Goal: Task Accomplishment & Management: Manage account settings

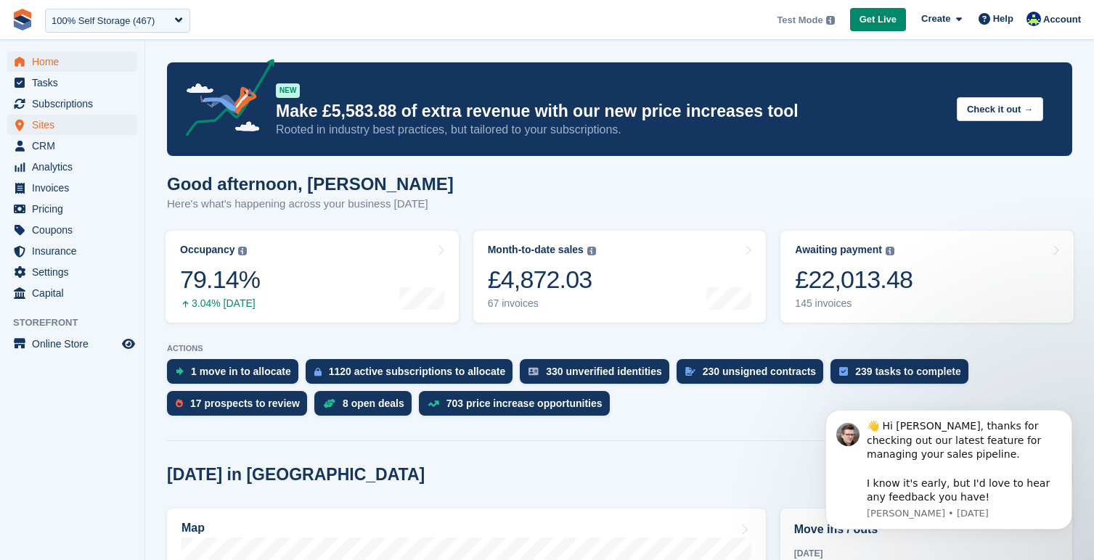
click at [96, 134] on span "Sites" at bounding box center [75, 125] width 87 height 20
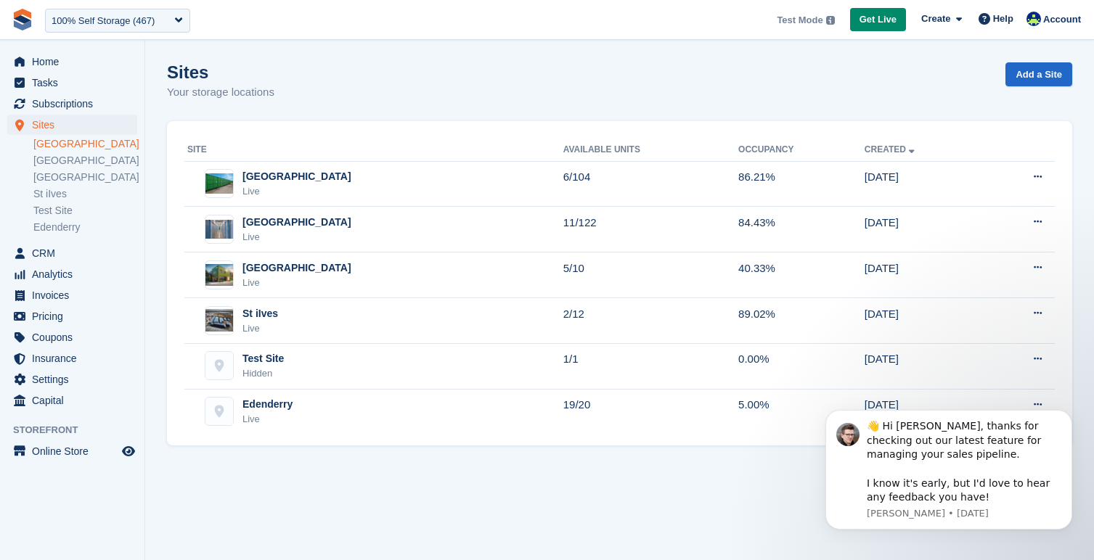
click at [87, 147] on link "Nottingham" at bounding box center [85, 144] width 104 height 14
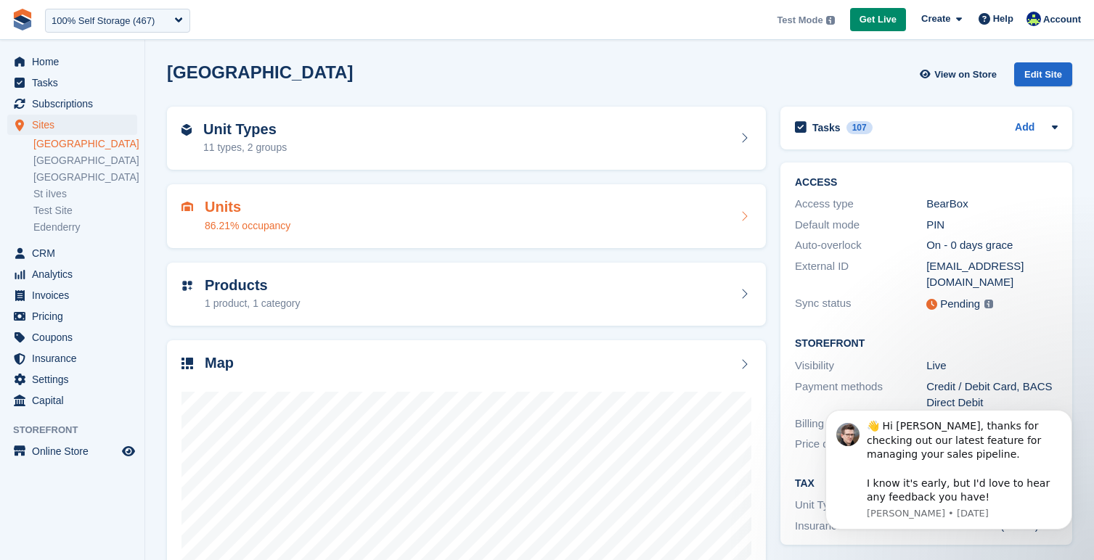
click at [347, 210] on div "Units 86.21% occupancy" at bounding box center [466, 216] width 570 height 35
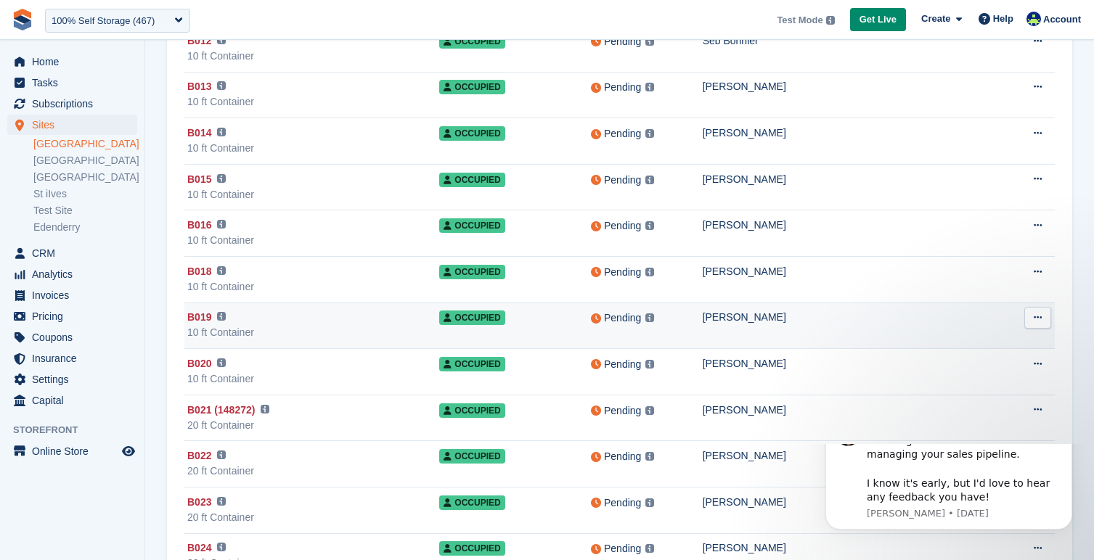
click at [820, 317] on div "Aaron Denver" at bounding box center [852, 317] width 299 height 15
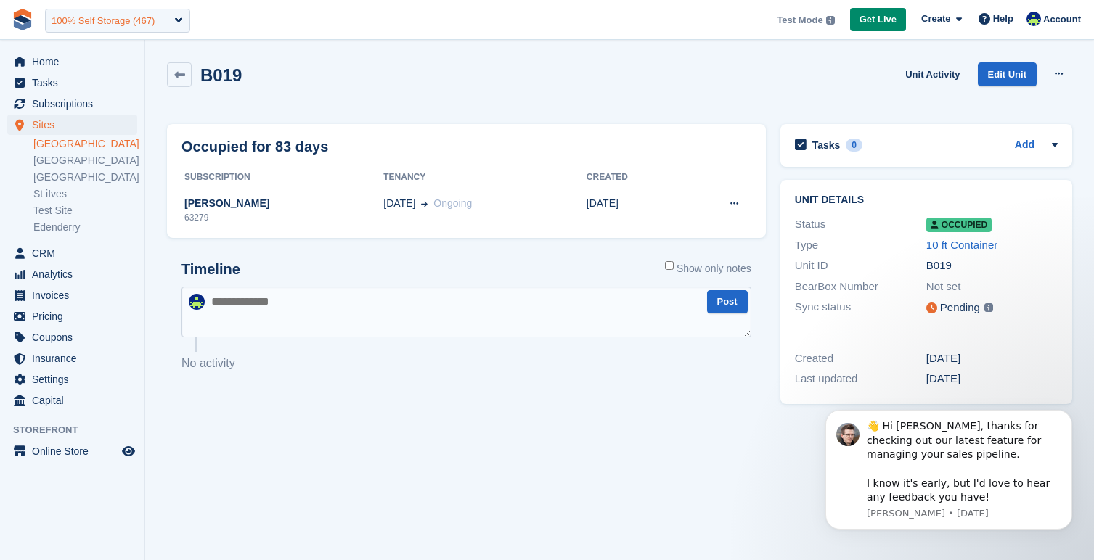
click at [160, 25] on div "100% Self Storage (467)" at bounding box center [117, 21] width 145 height 24
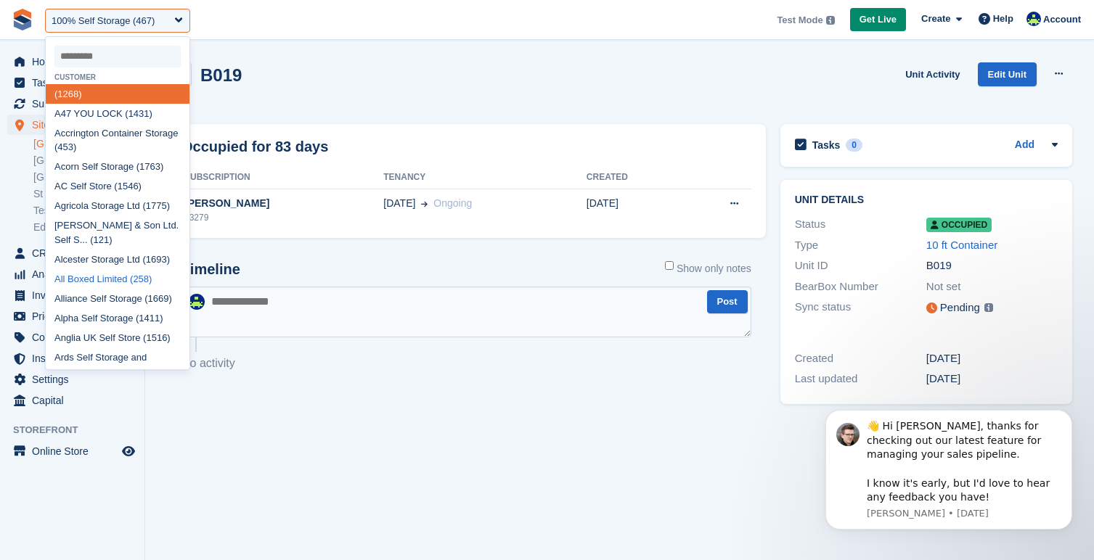
click at [111, 274] on div "All Boxed Limited (258)" at bounding box center [118, 279] width 144 height 20
select select "***"
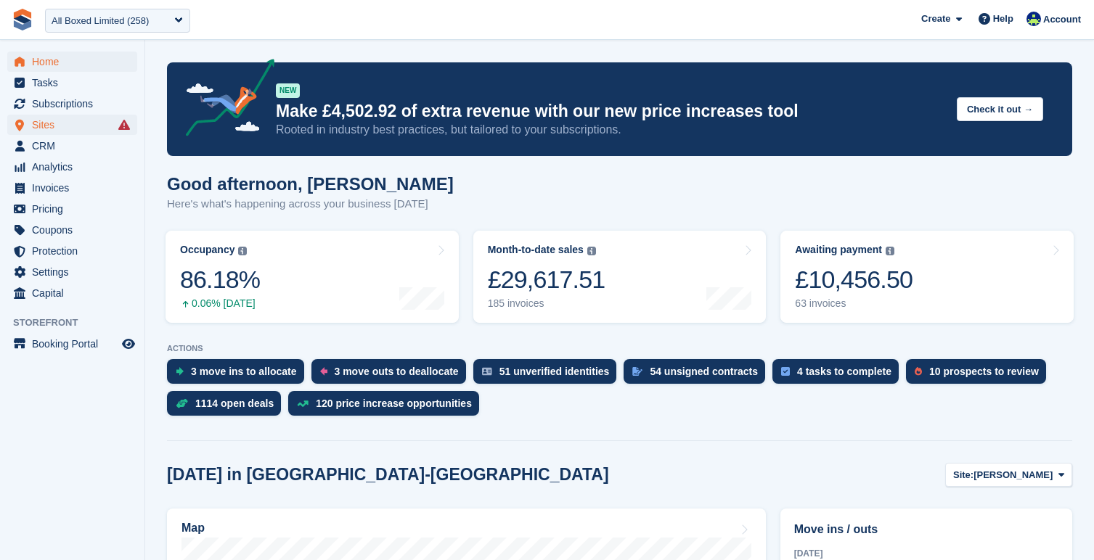
click at [54, 126] on span "Sites" at bounding box center [75, 125] width 87 height 20
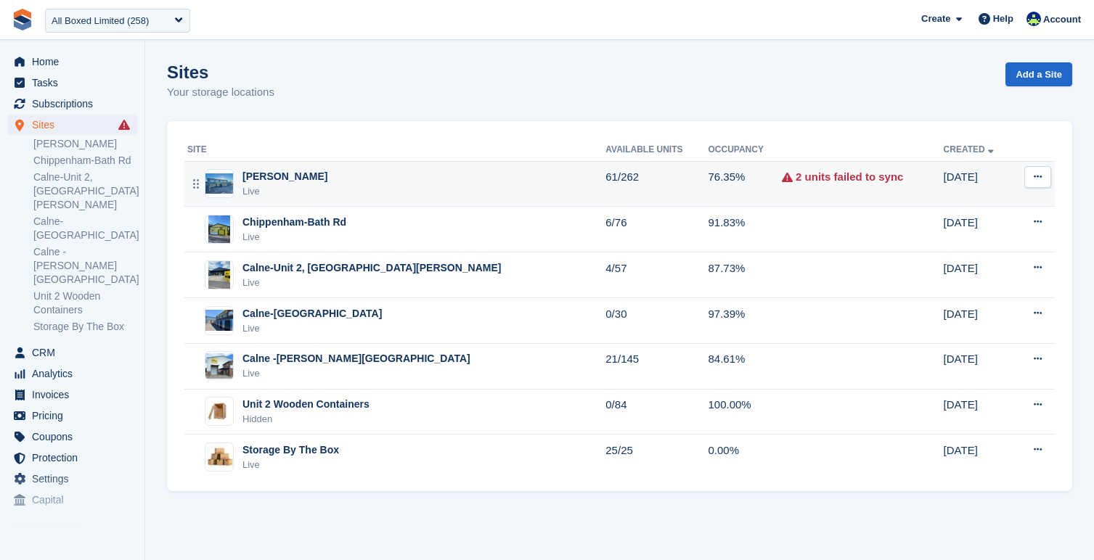
click at [367, 180] on div "Melksham-Bowerhill Live" at bounding box center [396, 184] width 418 height 30
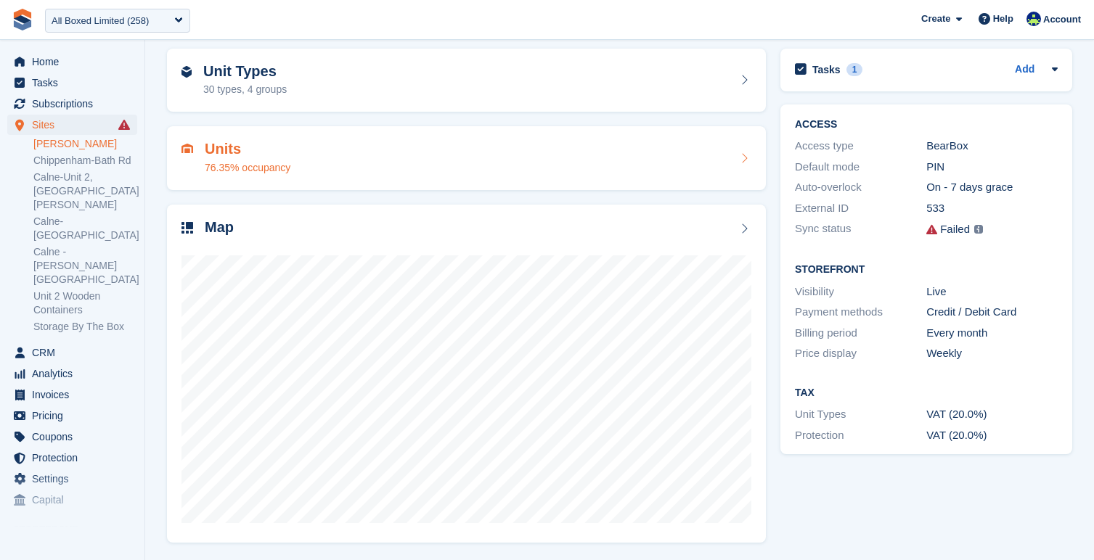
click at [377, 169] on div "Units 76.35% occupancy" at bounding box center [466, 158] width 570 height 35
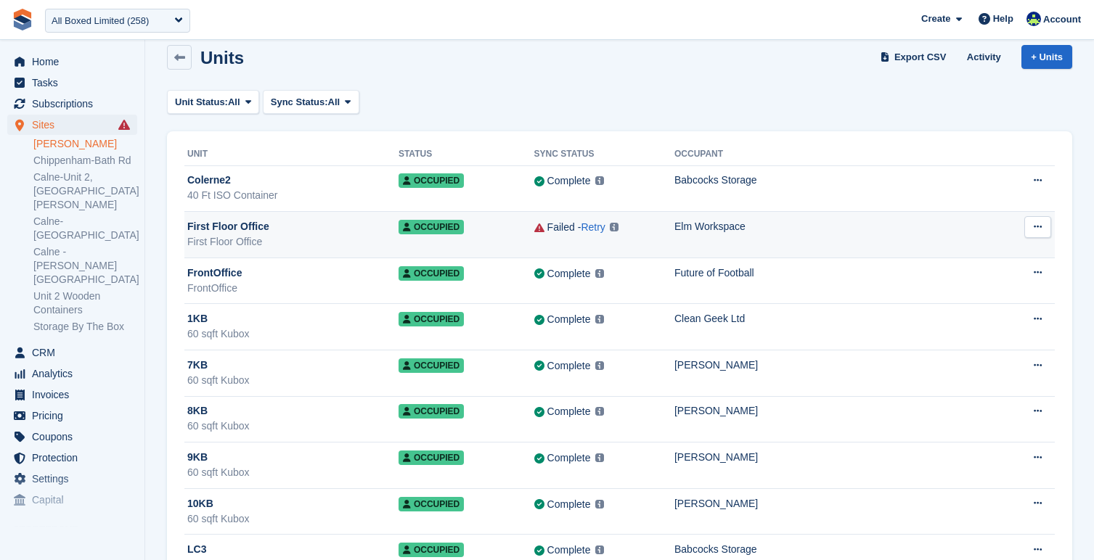
scroll to position [61, 0]
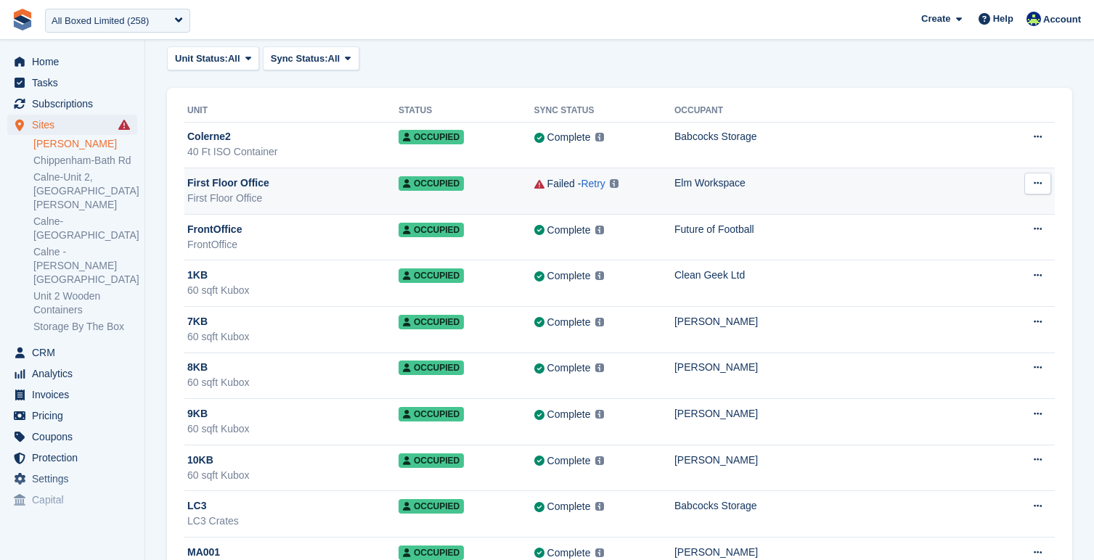
click at [704, 187] on div "Elm Workspace" at bounding box center [839, 183] width 330 height 15
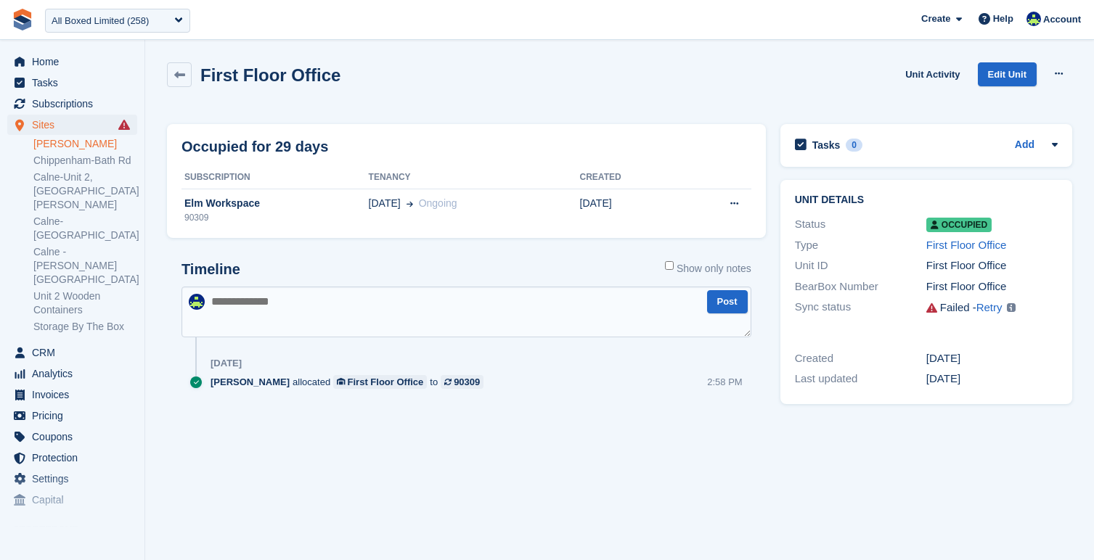
scroll to position [-1, 1]
click at [87, 22] on div "All Boxed Limited (258)" at bounding box center [100, 21] width 97 height 15
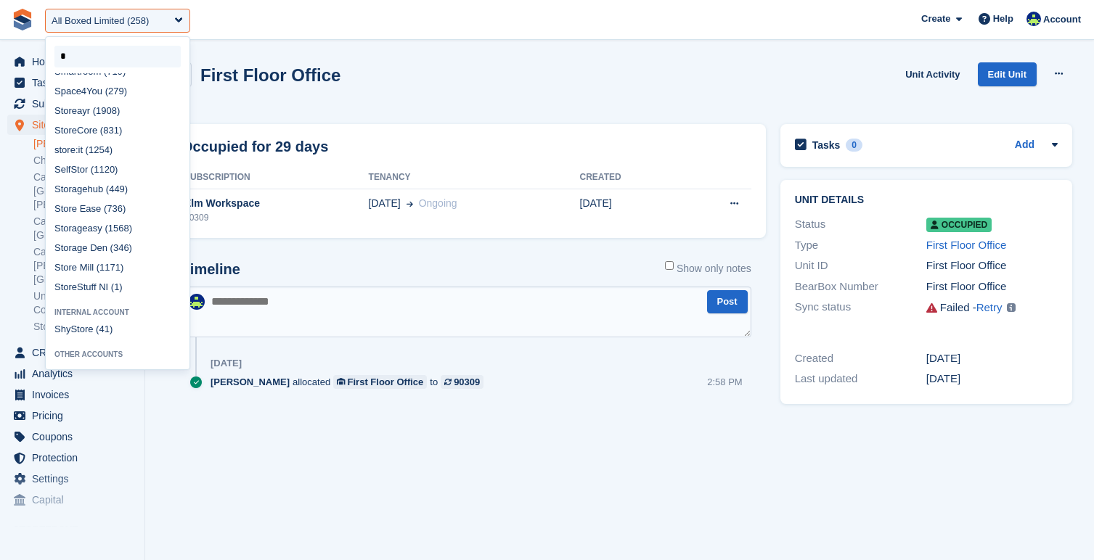
scroll to position [11, 0]
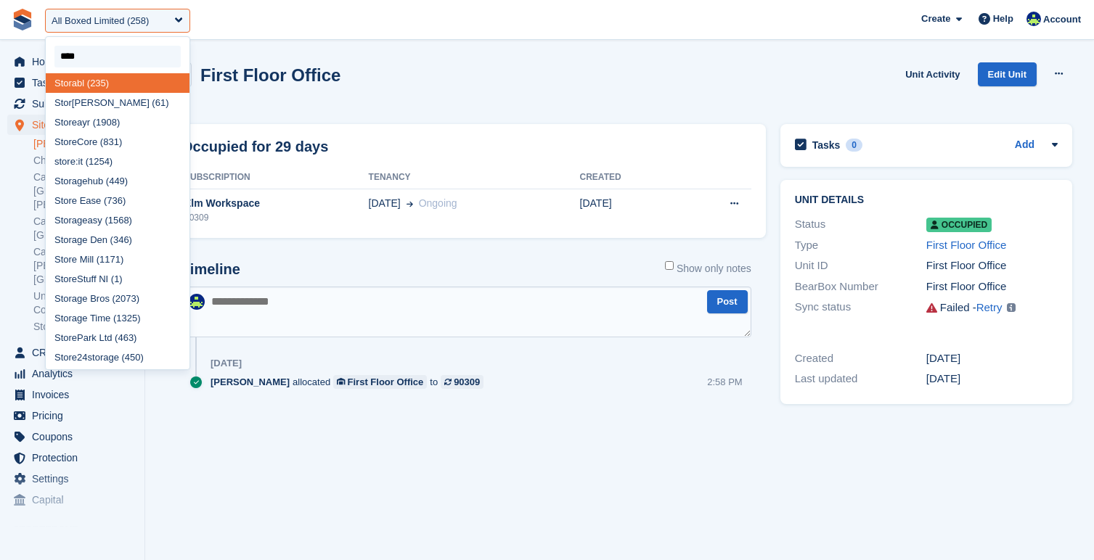
type input "*****"
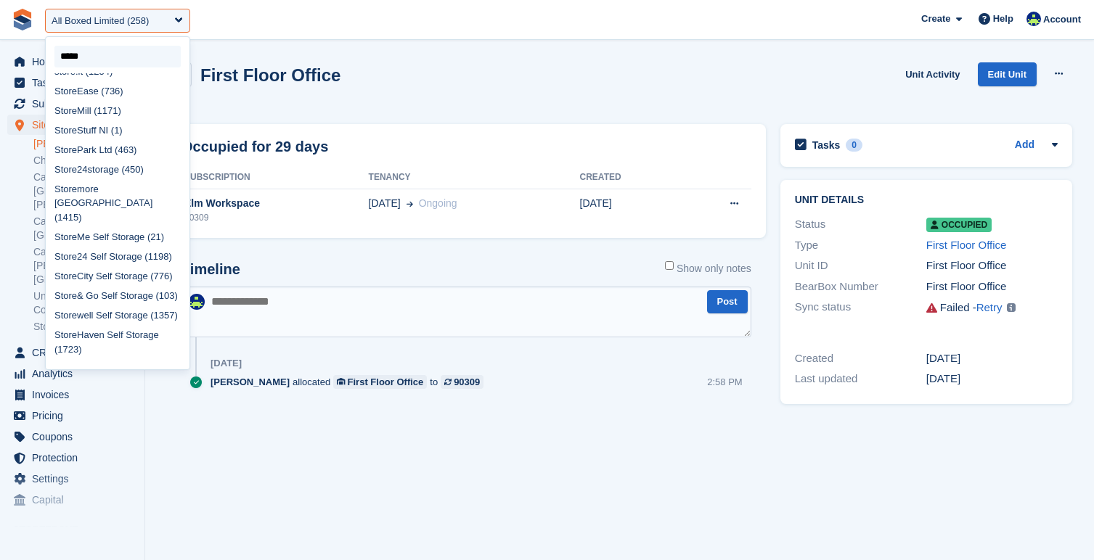
scroll to position [81, 0]
click at [89, 128] on div "Store Stuff NI (1)" at bounding box center [118, 131] width 144 height 20
select select "*"
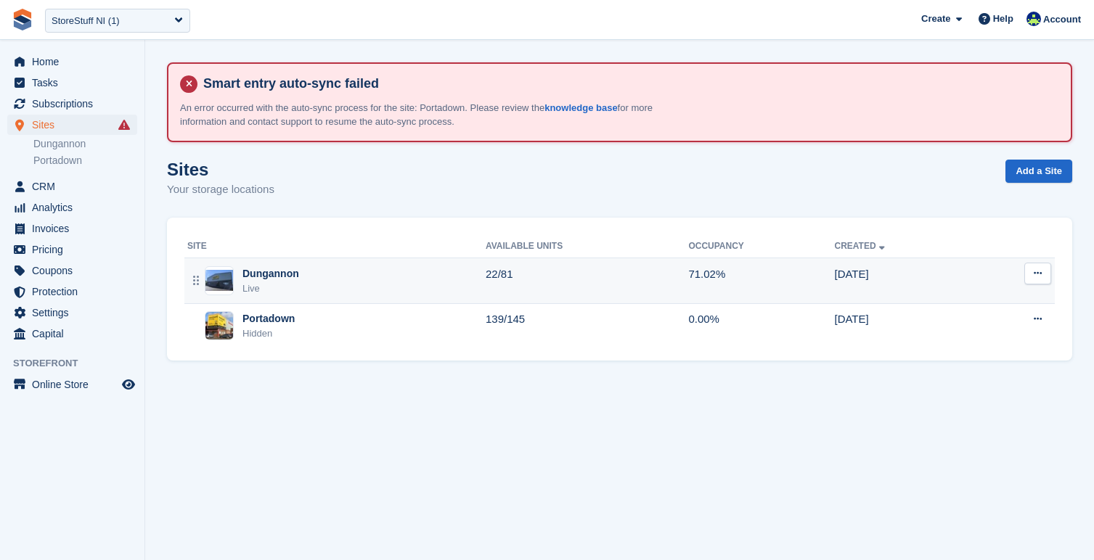
click at [345, 282] on div "Dungannon Live" at bounding box center [336, 281] width 298 height 30
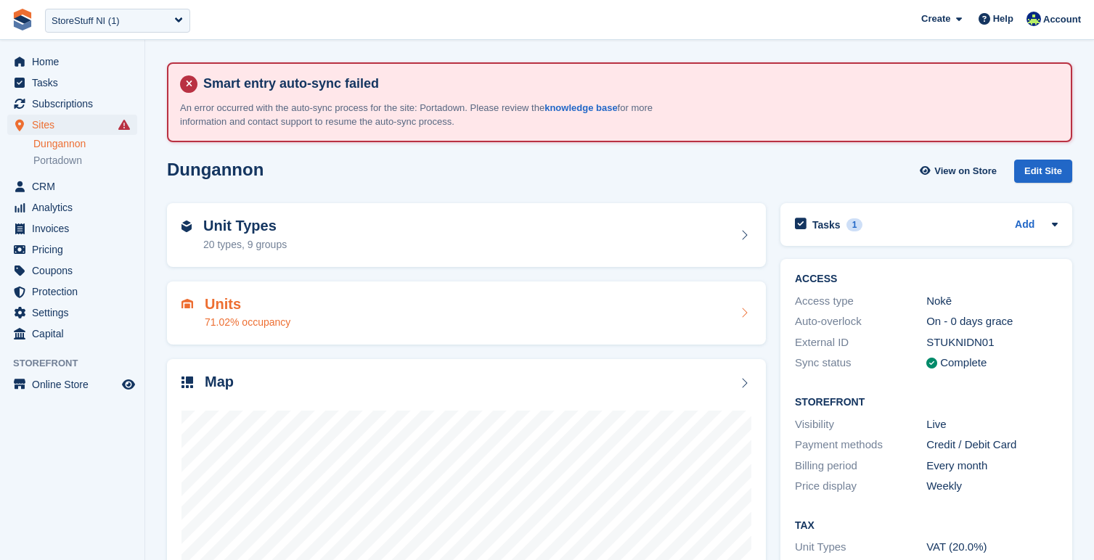
click at [337, 314] on div "Units 71.02% occupancy" at bounding box center [466, 313] width 570 height 35
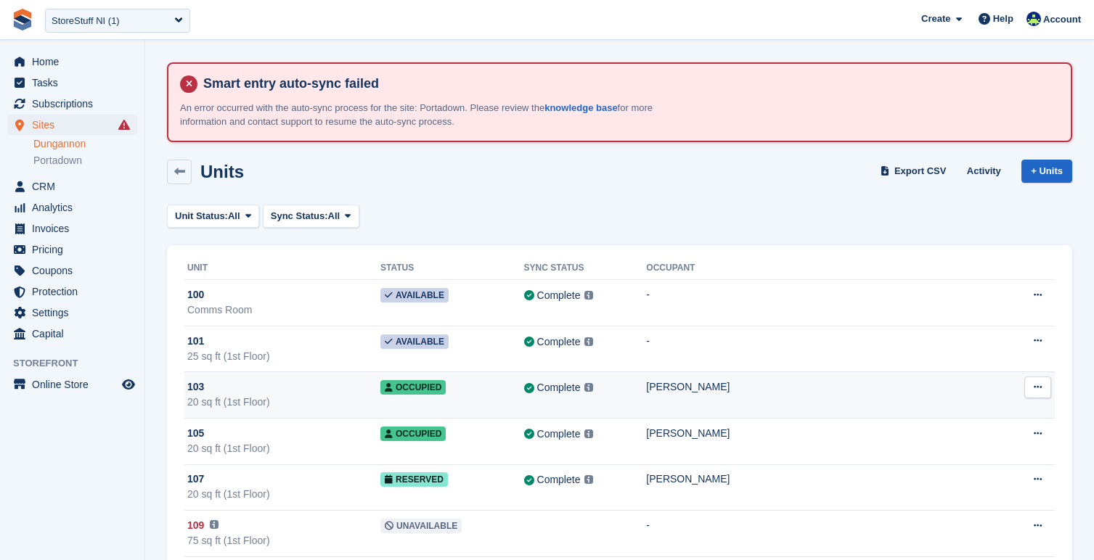
click at [713, 387] on div "[PERSON_NAME]" at bounding box center [823, 387] width 355 height 15
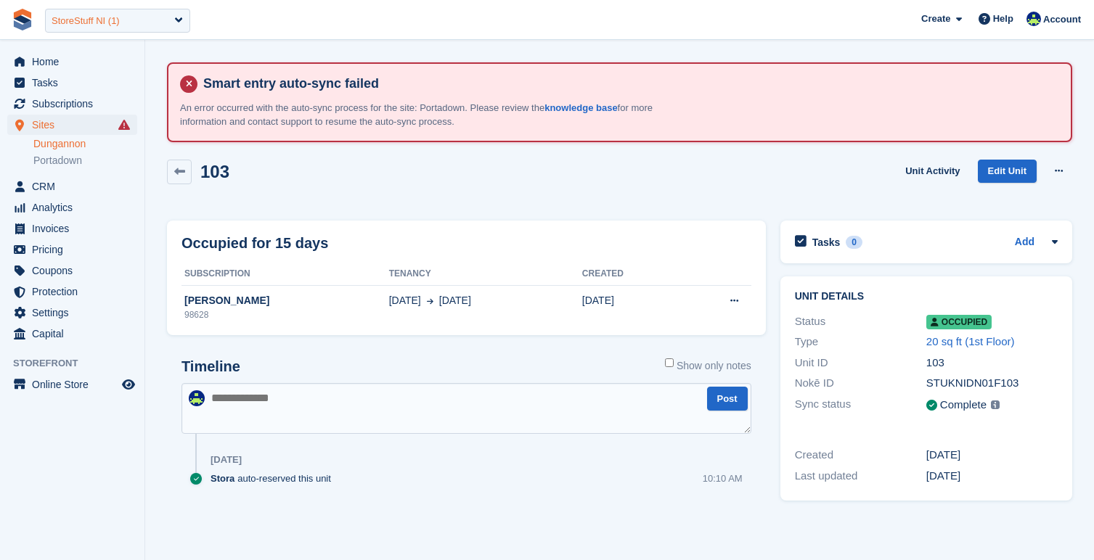
click at [162, 22] on div "StoreStuff NI (1)" at bounding box center [117, 21] width 145 height 24
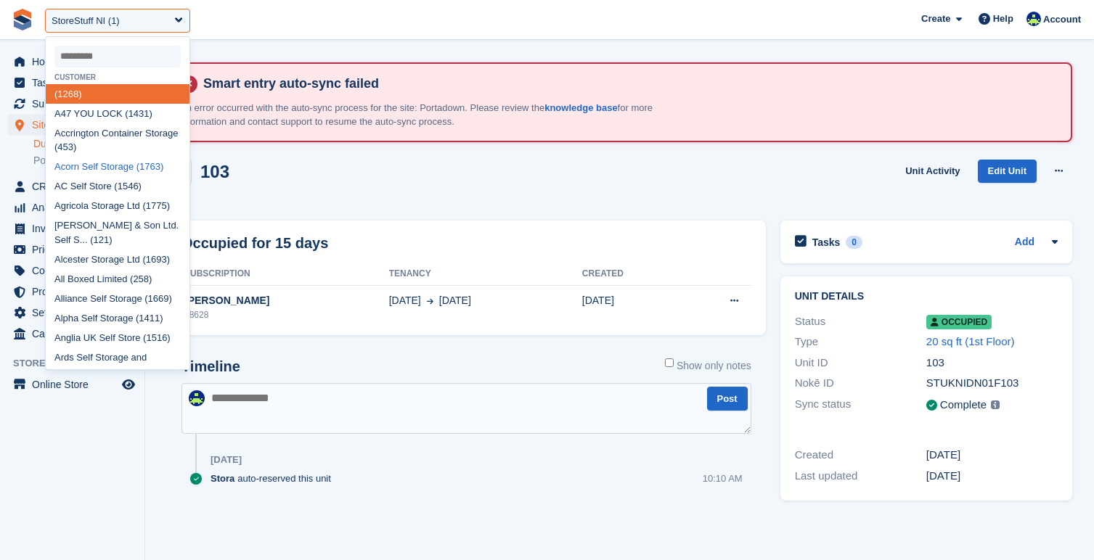
click at [126, 161] on div "Acorn Self Storage (1763)" at bounding box center [118, 167] width 144 height 20
select select "****"
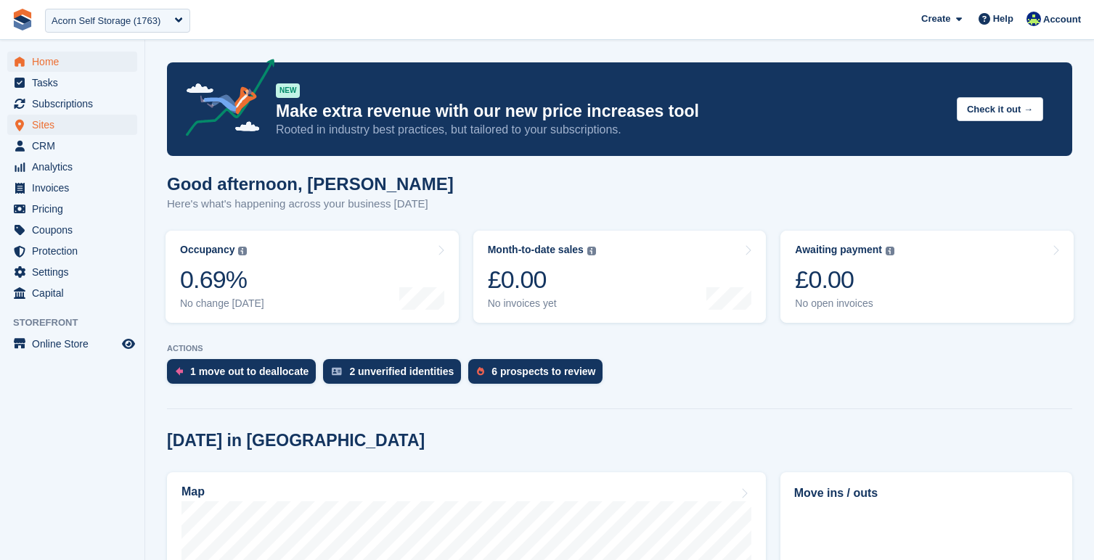
click at [76, 124] on span "Sites" at bounding box center [75, 125] width 87 height 20
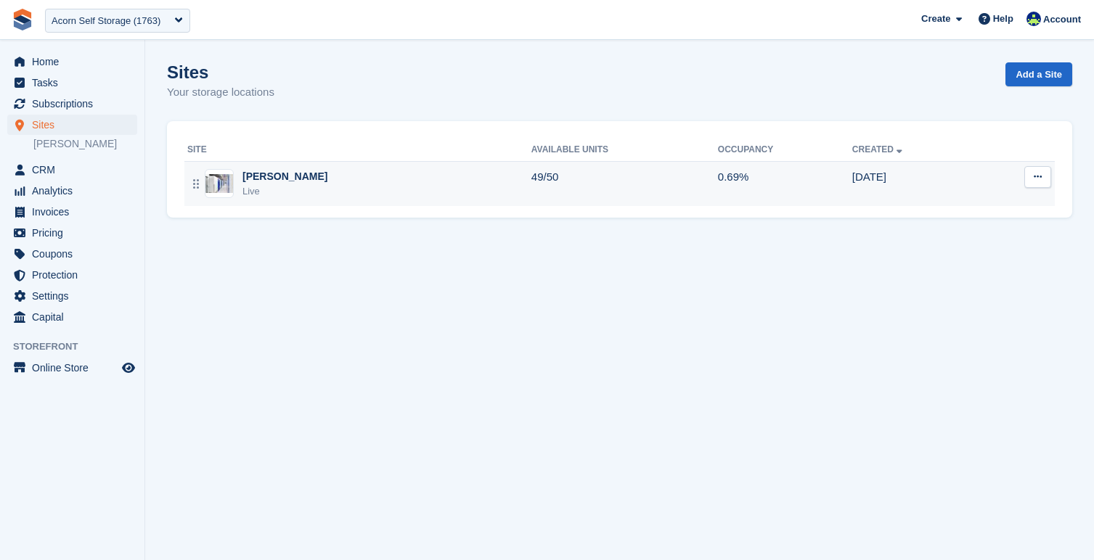
click at [319, 179] on div "[PERSON_NAME] Live" at bounding box center [359, 184] width 344 height 30
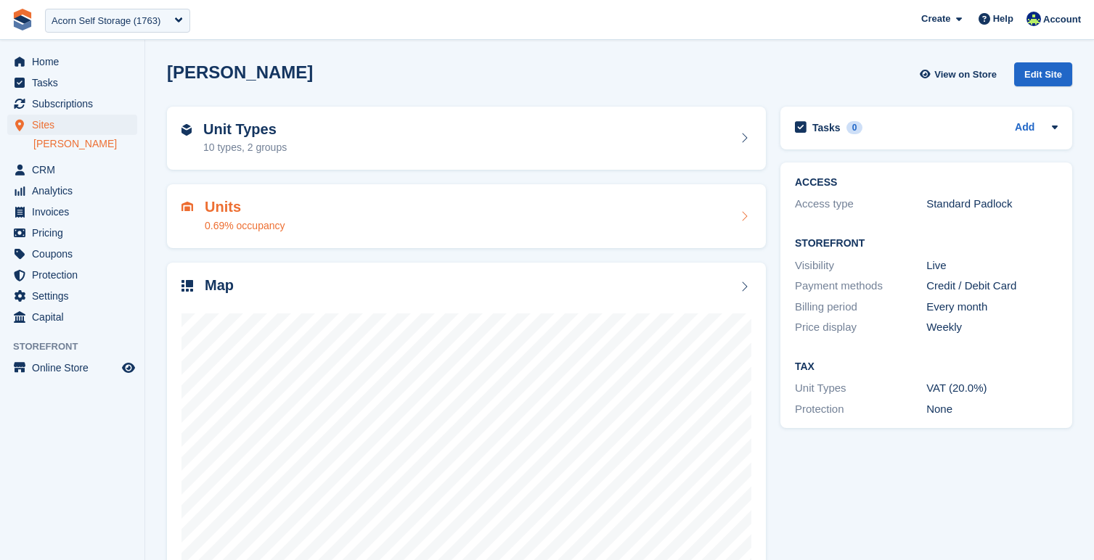
click at [385, 203] on div "Units 0.69% occupancy" at bounding box center [466, 216] width 570 height 35
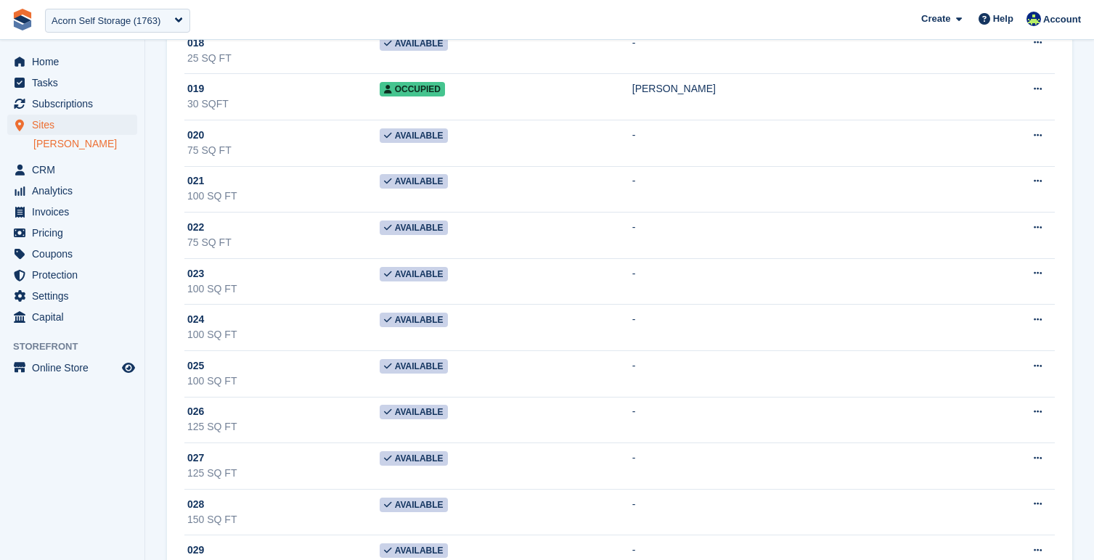
scroll to position [828, 0]
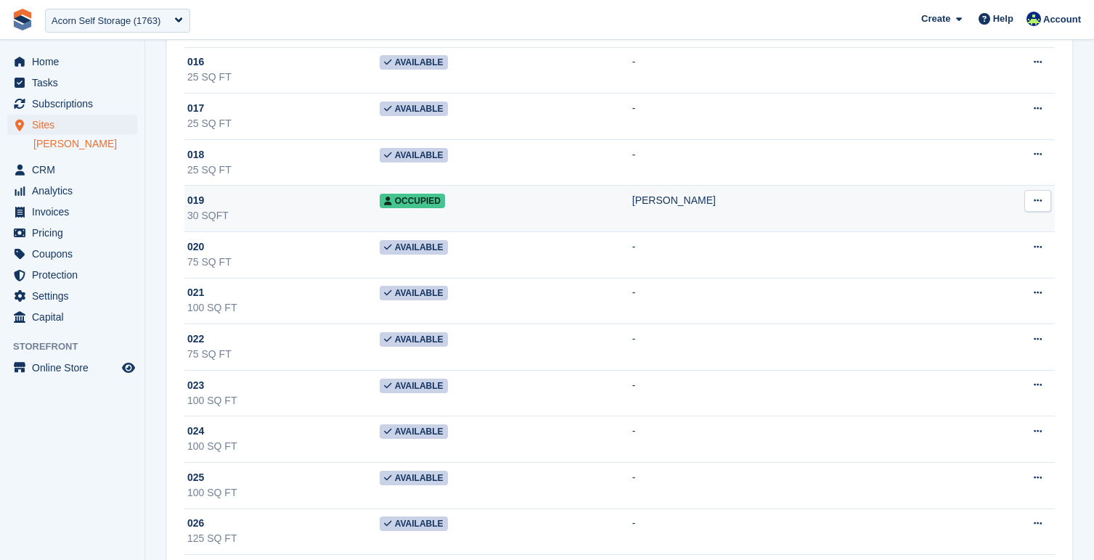
click at [704, 201] on div "Prashant Sehgal" at bounding box center [787, 200] width 310 height 15
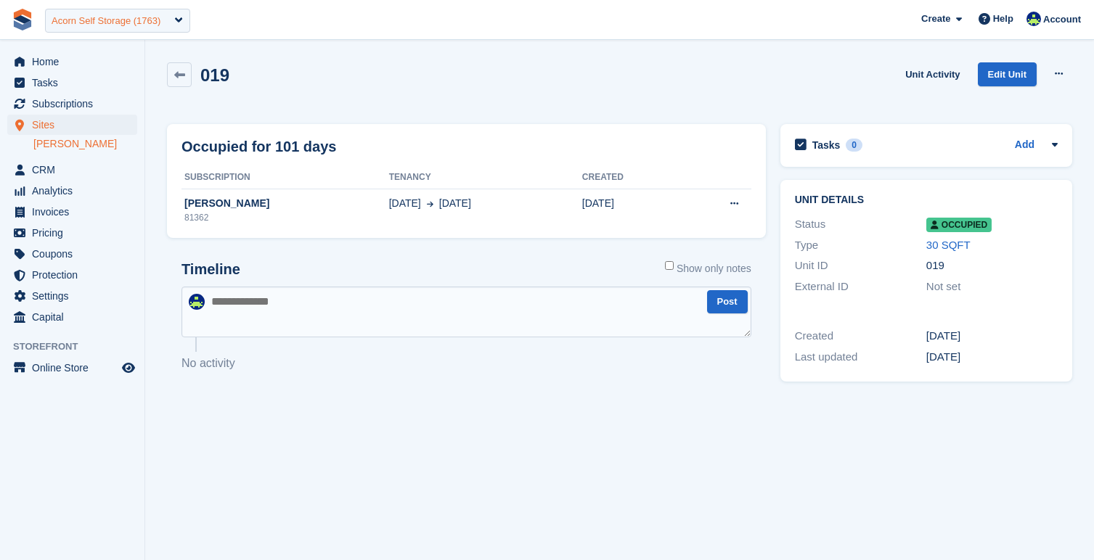
click at [160, 18] on div "Acorn Self Storage (1763)" at bounding box center [106, 21] width 109 height 15
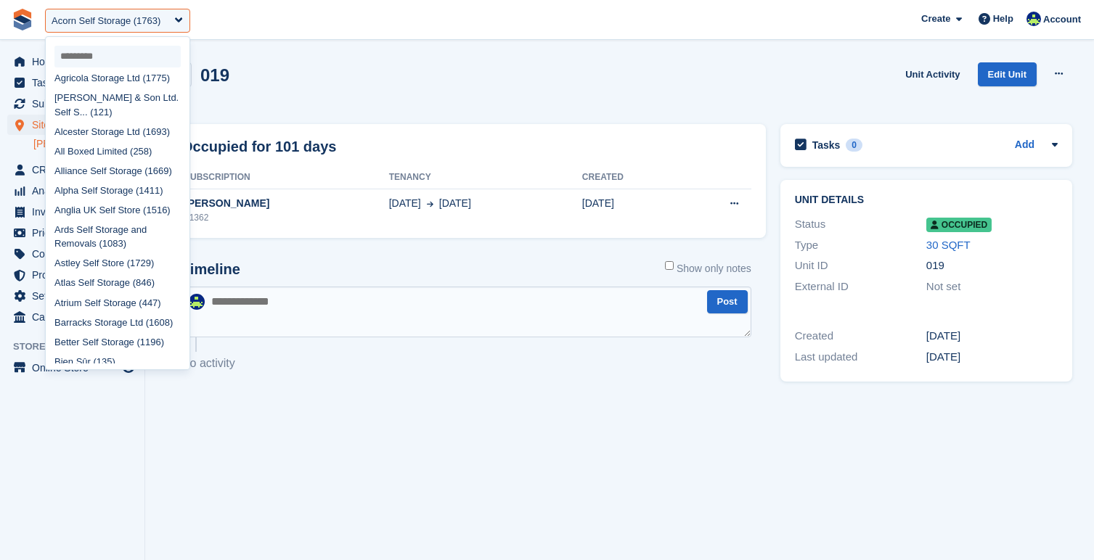
scroll to position [180, 0]
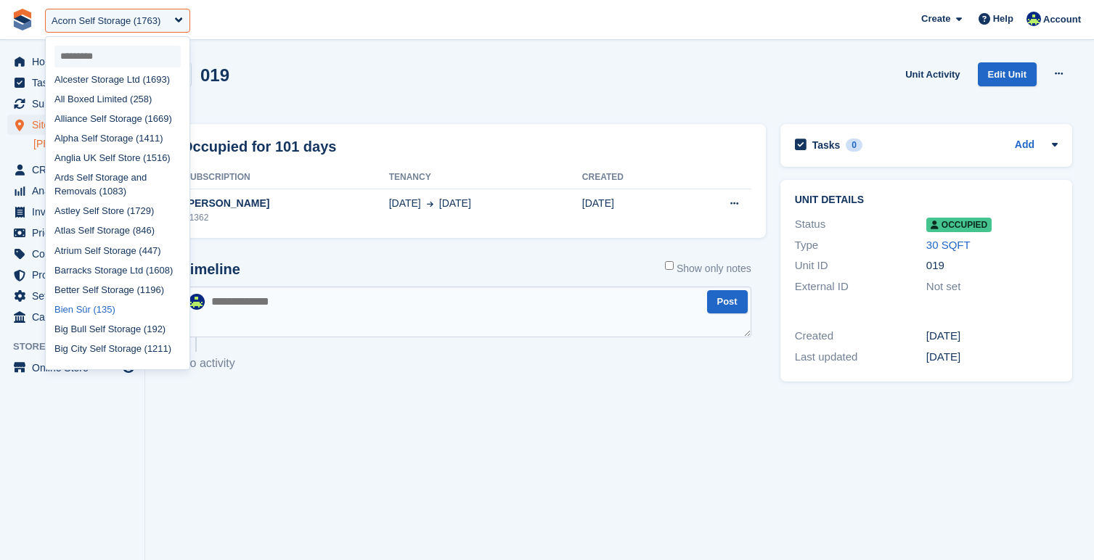
click at [104, 312] on div "Bien Sûr (135)" at bounding box center [118, 310] width 144 height 20
select select "***"
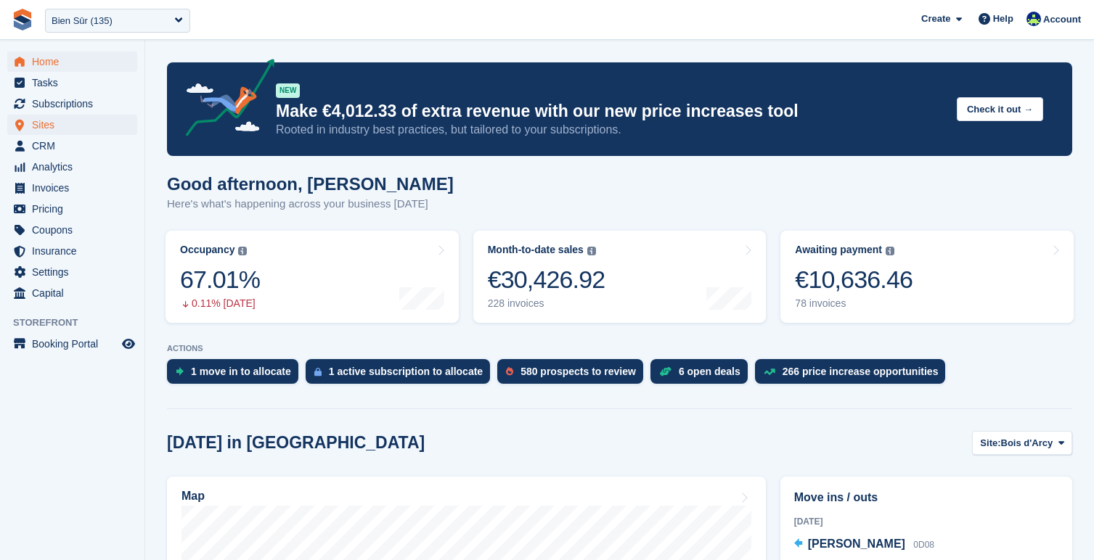
click at [46, 125] on span "Sites" at bounding box center [75, 125] width 87 height 20
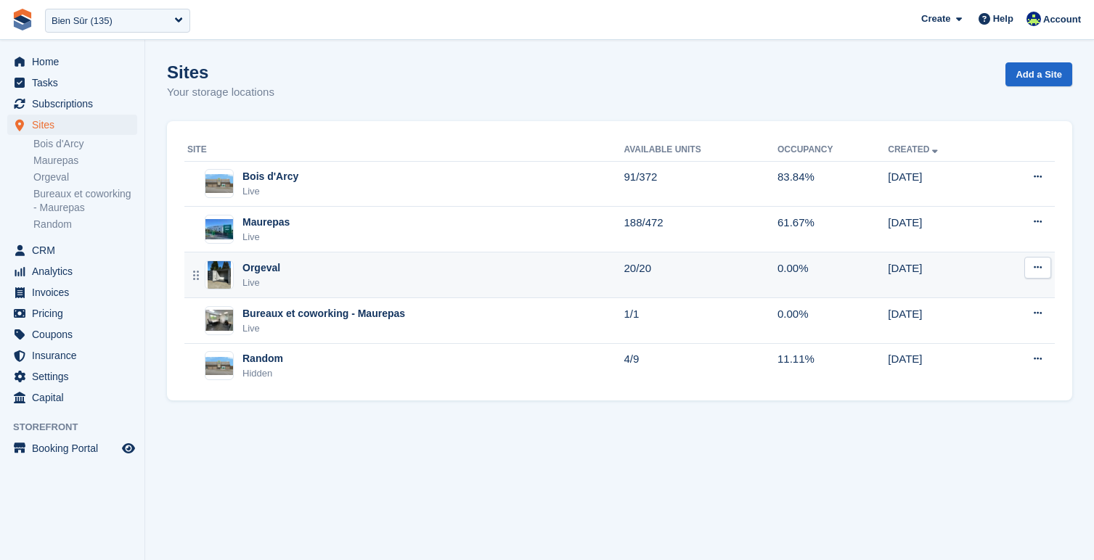
click at [393, 287] on div "Orgeval Live" at bounding box center [405, 276] width 436 height 30
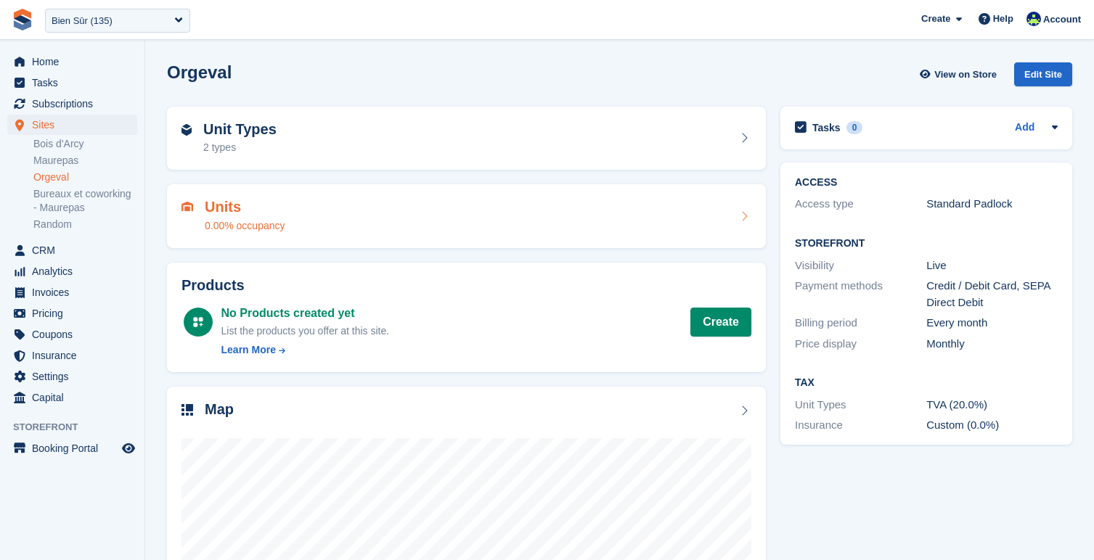
click at [332, 221] on div "Units 0.00% occupancy" at bounding box center [466, 216] width 570 height 35
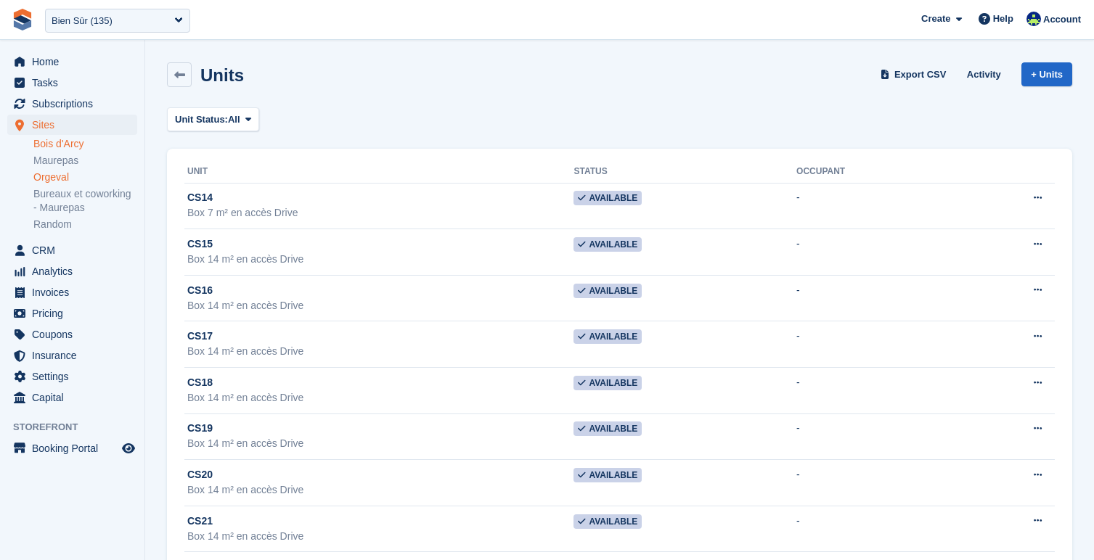
click at [68, 144] on link "Bois d'Arcy" at bounding box center [85, 144] width 104 height 14
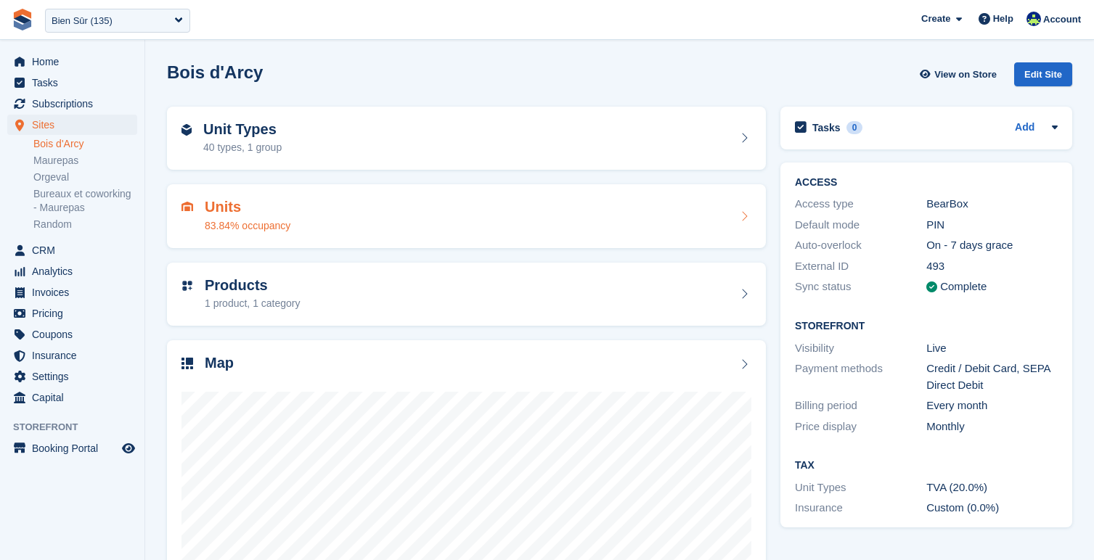
click at [412, 221] on div "Units 83.84% occupancy" at bounding box center [466, 216] width 570 height 35
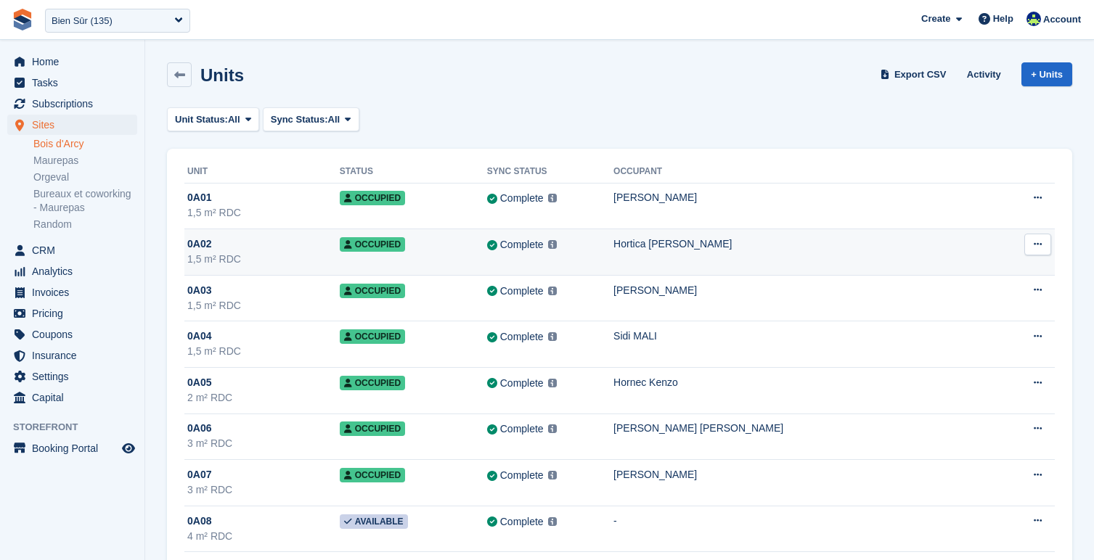
click at [747, 255] on td "Hortica Alain" at bounding box center [806, 252] width 386 height 46
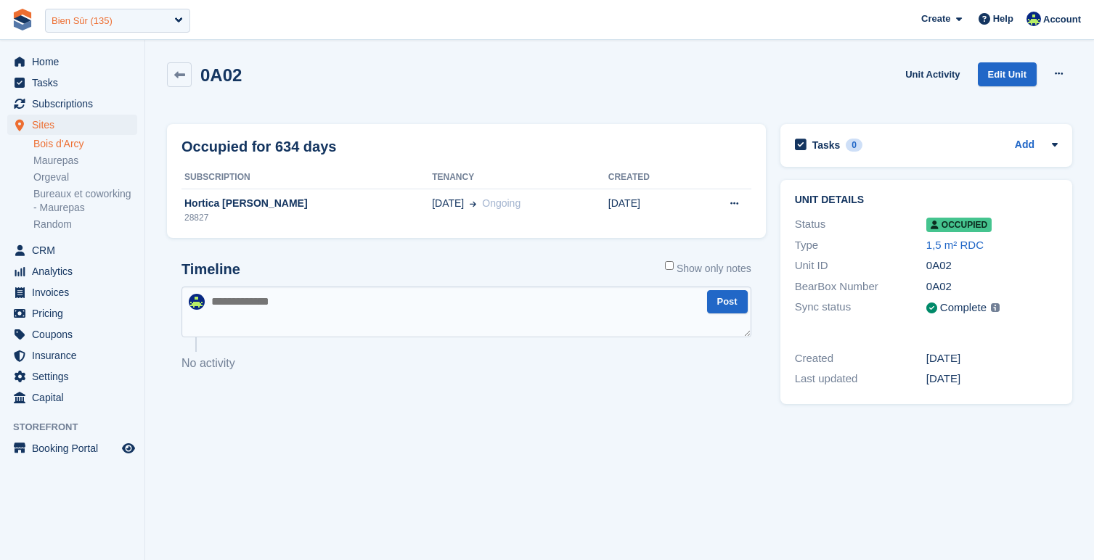
click at [78, 22] on div "Bien Sûr (135)" at bounding box center [82, 21] width 61 height 15
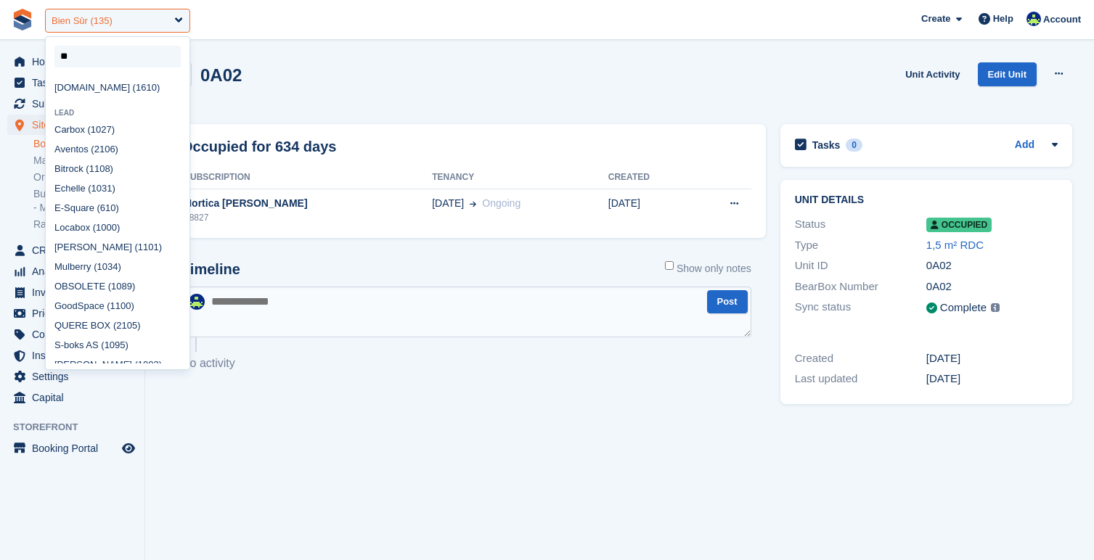
scroll to position [11, 0]
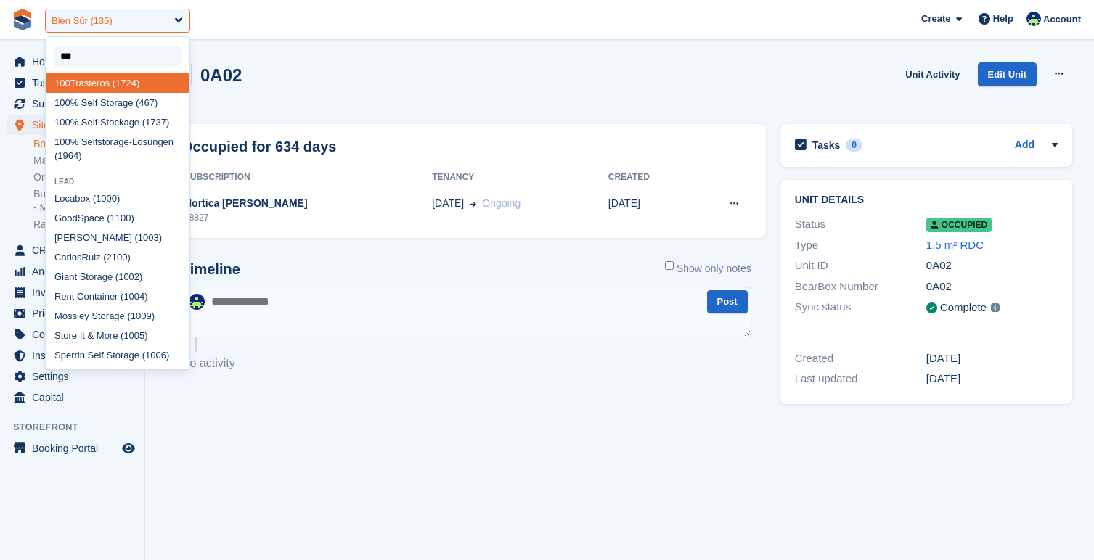
type input "****"
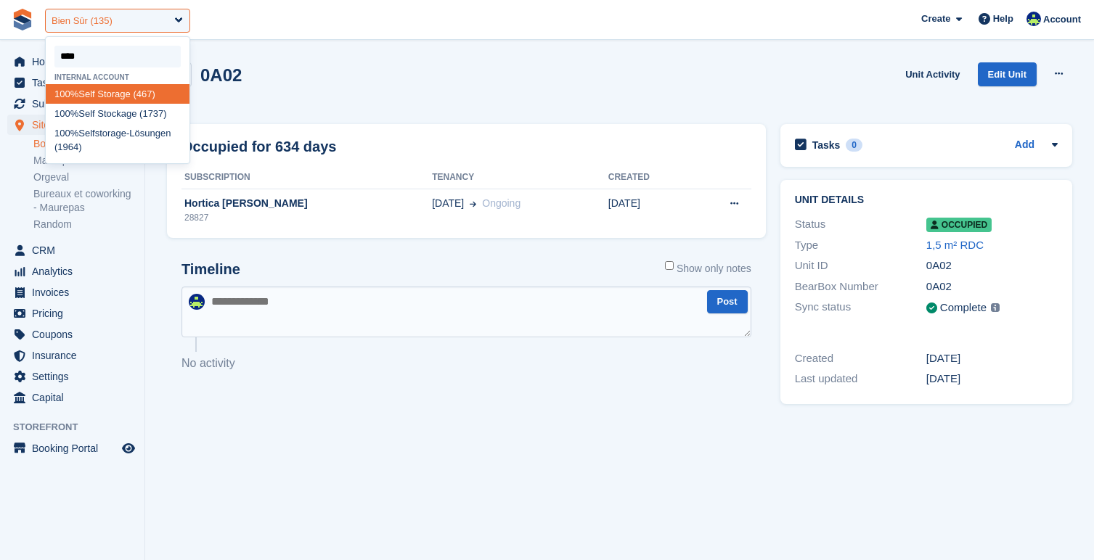
scroll to position [0, 0]
click at [87, 96] on div "100% Self Storage (467)" at bounding box center [118, 94] width 144 height 20
select select "***"
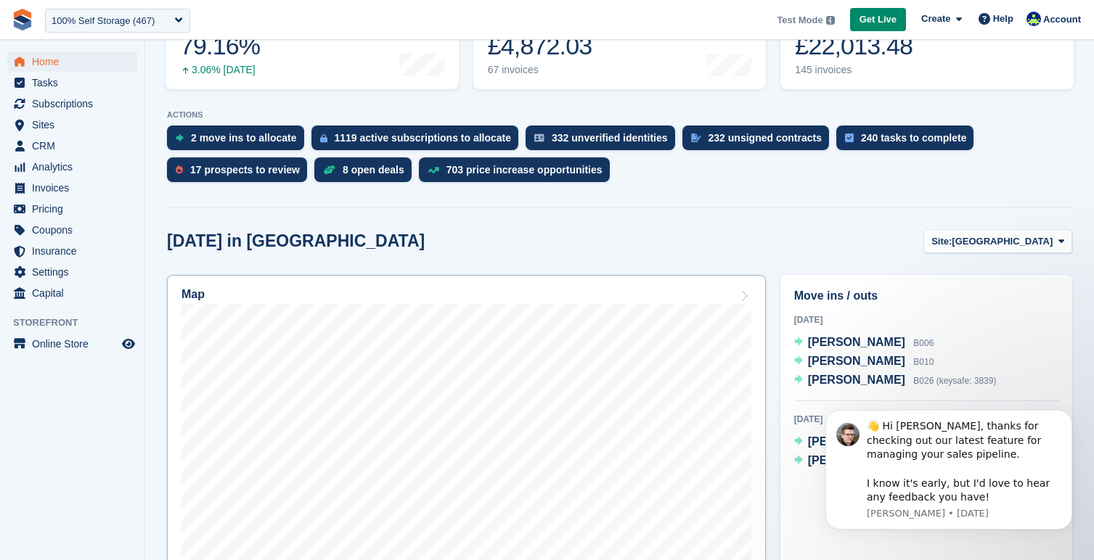
scroll to position [234, 0]
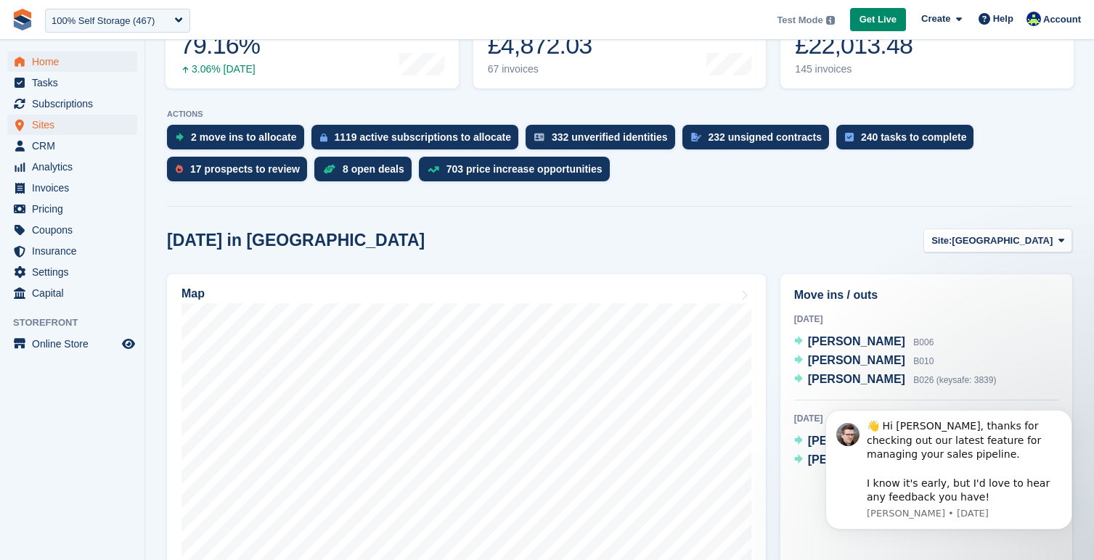
click at [91, 127] on span "Sites" at bounding box center [75, 125] width 87 height 20
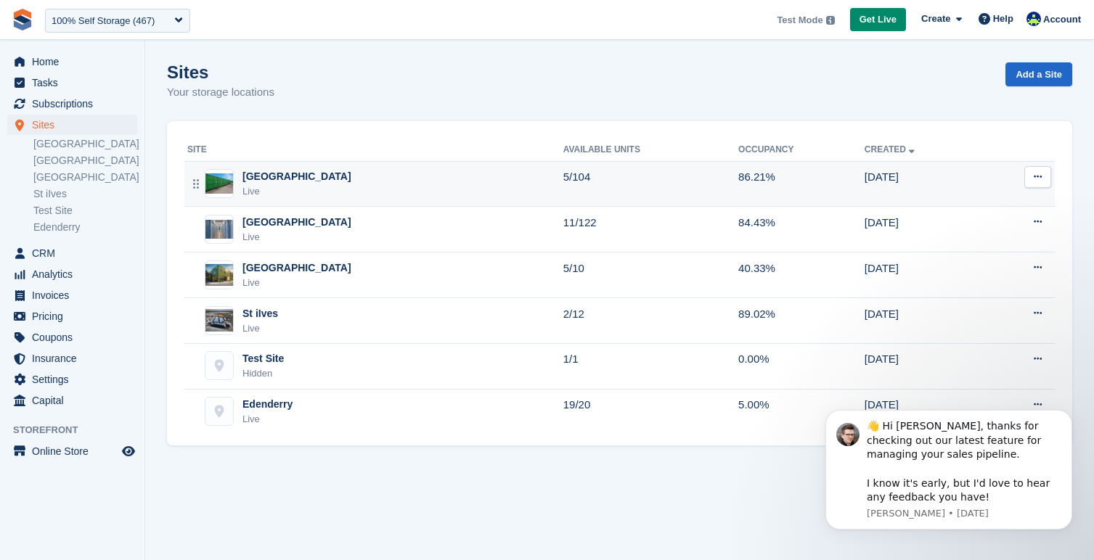
click at [303, 176] on div "Nottingham Live" at bounding box center [375, 184] width 376 height 30
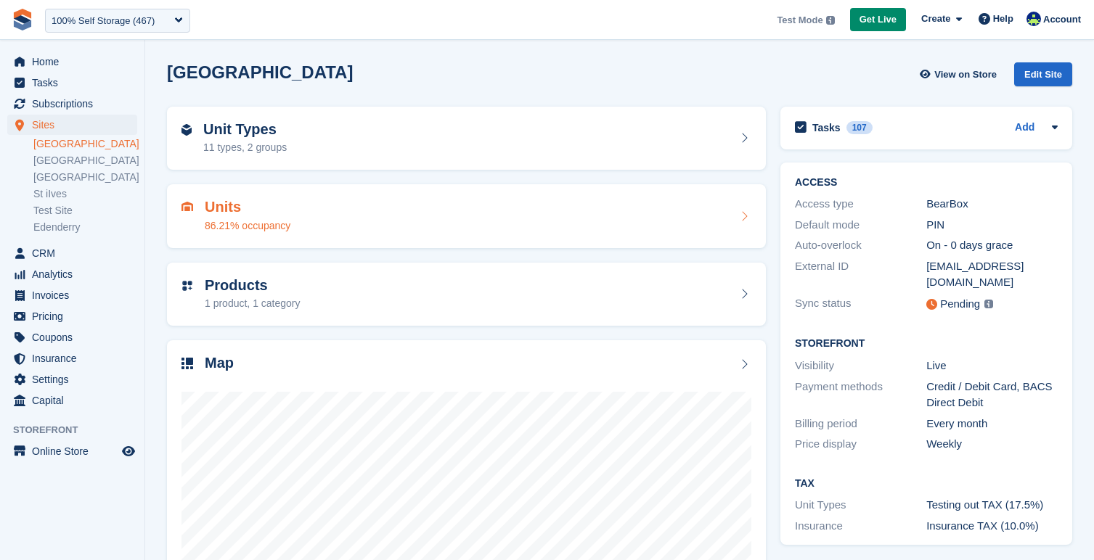
click at [331, 202] on div "Units 86.21% occupancy" at bounding box center [466, 216] width 570 height 35
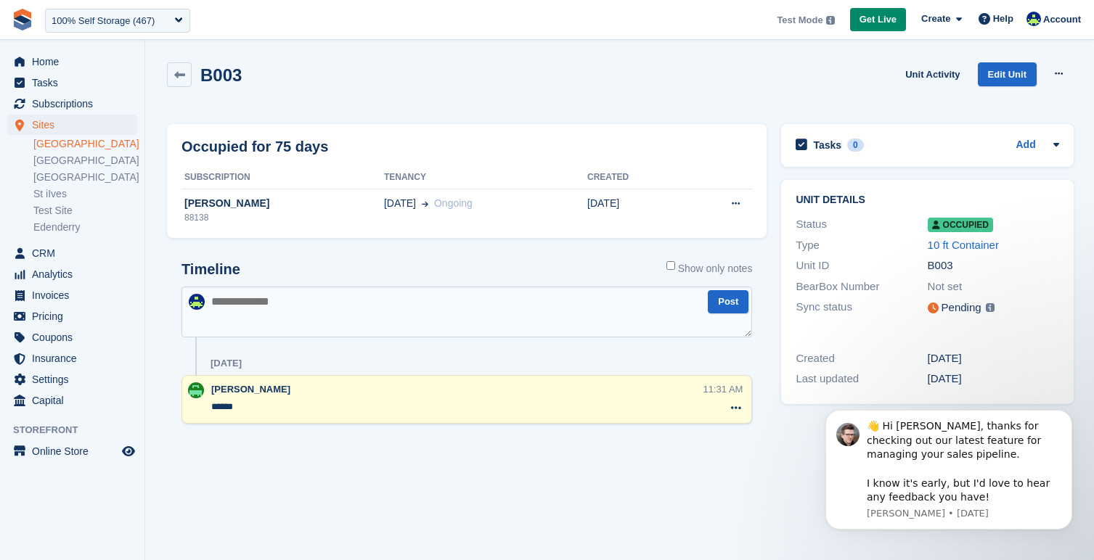
scroll to position [1, -1]
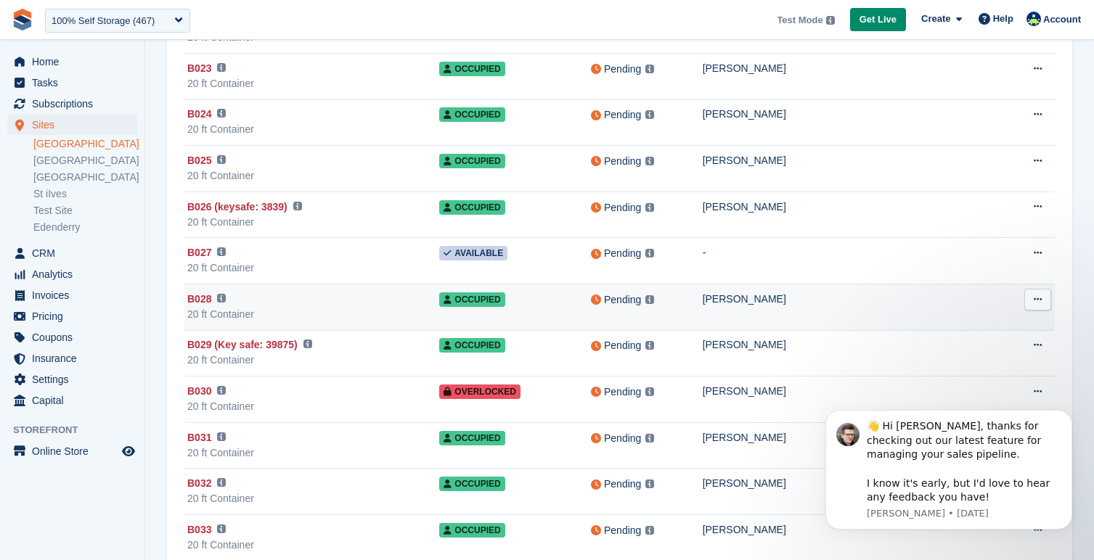
scroll to position [1008, 0]
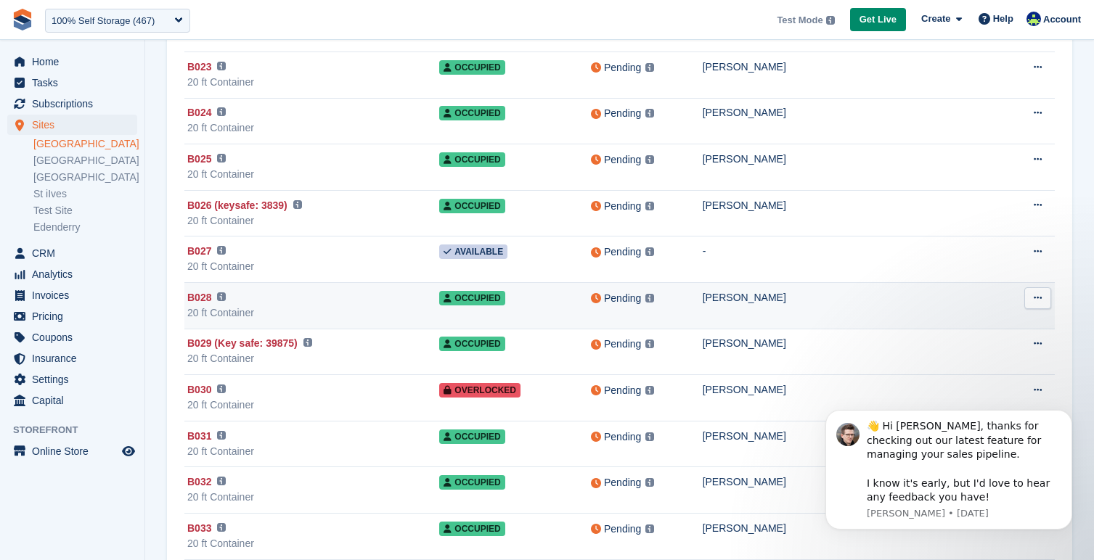
click at [794, 301] on div "[PERSON_NAME]" at bounding box center [852, 297] width 299 height 15
